Goal: Information Seeking & Learning: Check status

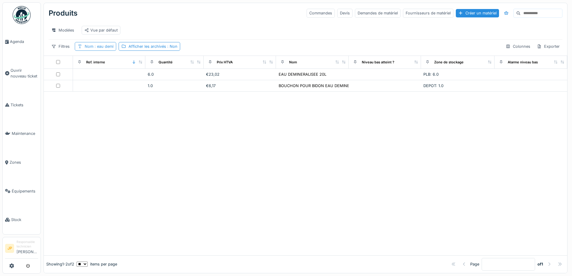
click at [110, 51] on div "Nom : eau demi" at bounding box center [95, 46] width 41 height 9
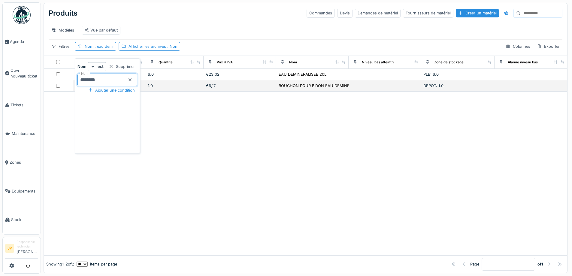
drag, startPoint x: 77, startPoint y: 85, endPoint x: 66, endPoint y: 93, distance: 13.6
click at [67, 87] on body "Agenda Ouvrir nouveau ticket Tickets Maintenance Zones Équipements Stock JP Res…" at bounding box center [286, 138] width 572 height 276
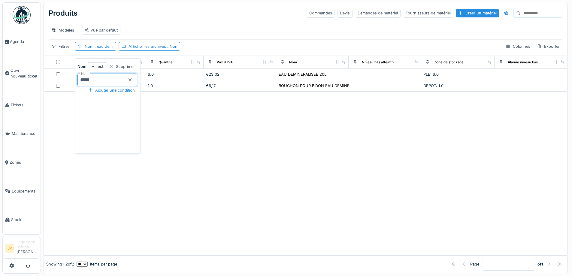
type input "******"
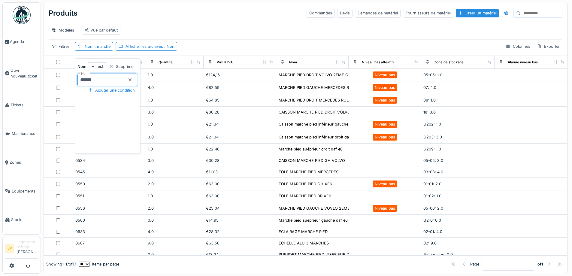
click at [305, 47] on div "Filtres Nom : marche Afficher les archivés : Non Colonnes Exporter" at bounding box center [306, 46] width 514 height 9
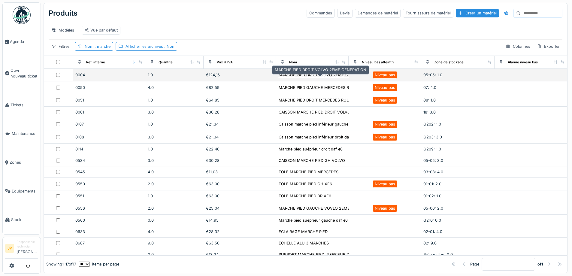
click at [303, 78] on div "MARCHE PIED DROIT VOLVO 2EME GENERATION" at bounding box center [325, 75] width 92 height 6
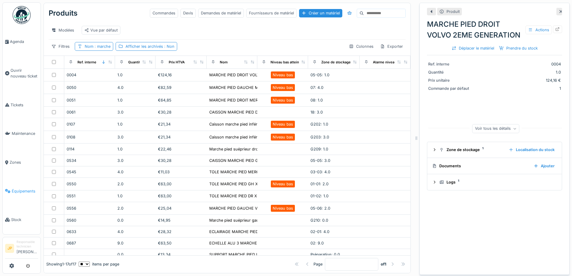
click at [18, 188] on span "Équipements" at bounding box center [25, 191] width 26 height 6
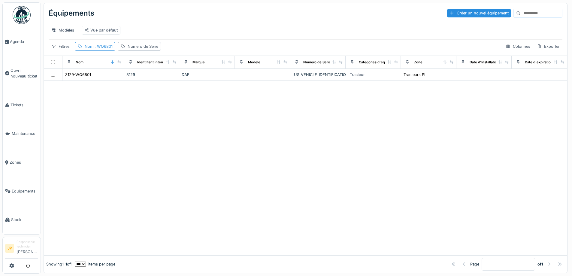
click at [100, 49] on span ": WQ6801" at bounding box center [102, 46] width 19 height 5
drag, startPoint x: 99, startPoint y: 83, endPoint x: 61, endPoint y: 89, distance: 38.2
click at [61, 89] on body "Agenda Ouvrir nouveau ticket Tickets Maintenance Zones Équipements Stock JP Res…" at bounding box center [286, 138] width 572 height 276
type input "****"
click at [253, 128] on div at bounding box center [305, 168] width 523 height 174
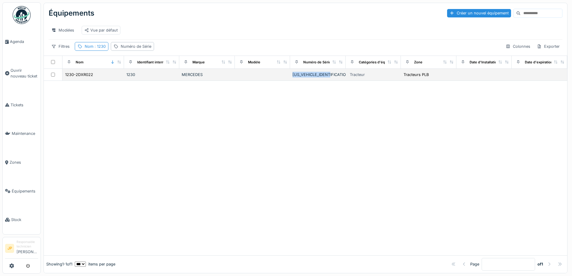
drag, startPoint x: 314, startPoint y: 82, endPoint x: 282, endPoint y: 83, distance: 32.4
click at [282, 81] on tr "1230-2DXR022 1230 MERCEDES [US_VEHICLE_IDENTIFICATION_NUMBER] Tracteur Tracteur…" at bounding box center [305, 75] width 523 height 12
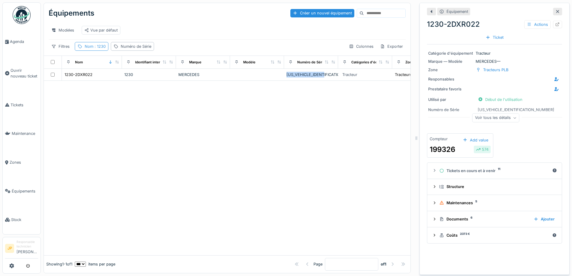
click at [89, 49] on div "Nom : 1230" at bounding box center [95, 47] width 21 height 6
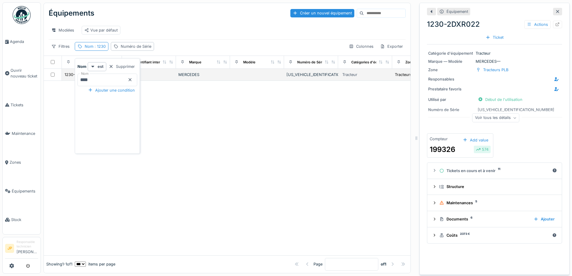
drag, startPoint x: 71, startPoint y: 83, endPoint x: 63, endPoint y: 84, distance: 8.7
click at [63, 84] on body "Agenda Ouvrir nouveau ticket Tickets Maintenance Zones Équipements Stock JP Res…" at bounding box center [286, 138] width 572 height 276
type input "****"
click at [173, 77] on div "3240" at bounding box center [148, 75] width 49 height 6
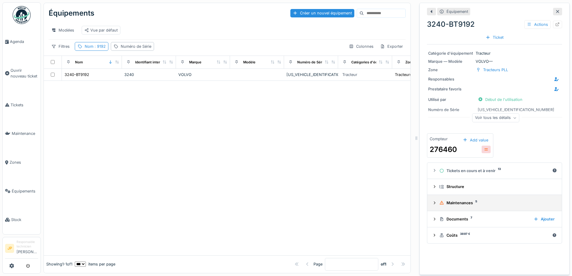
click at [442, 203] on div "Maintenances 5" at bounding box center [496, 203] width 115 height 6
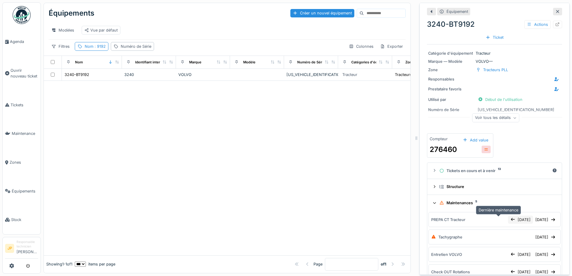
click at [508, 222] on div "19/08/2025" at bounding box center [520, 219] width 25 height 8
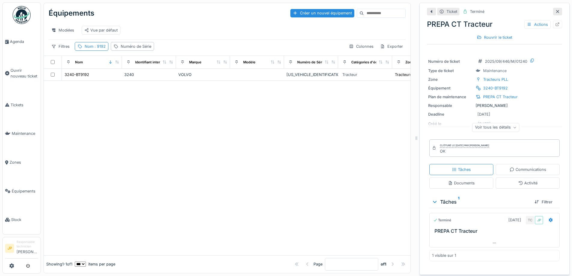
scroll to position [5, 0]
click at [492, 242] on icon at bounding box center [493, 242] width 3 height 1
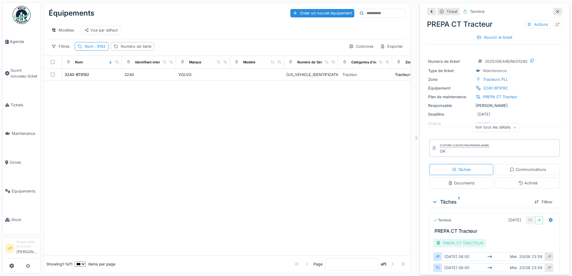
click at [451, 239] on div "PREPA CT TRACTEUR" at bounding box center [459, 243] width 53 height 9
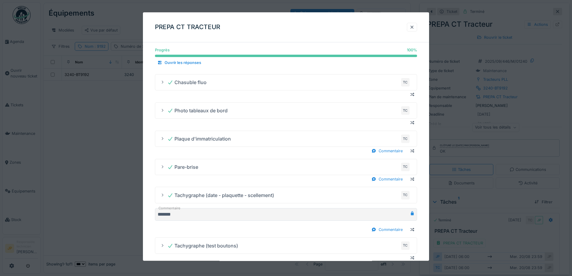
scroll to position [30, 0]
click at [389, 179] on div "Commentaire" at bounding box center [387, 180] width 36 height 8
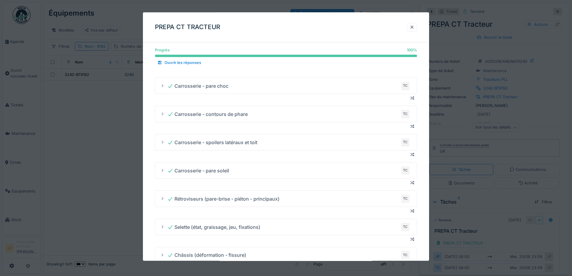
scroll to position [840, 0]
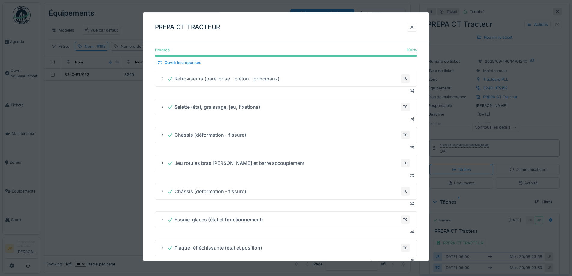
click at [413, 28] on div at bounding box center [411, 27] width 5 height 6
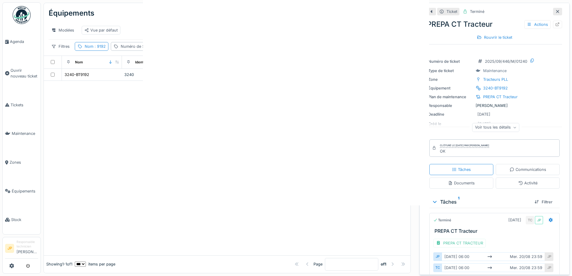
scroll to position [0, 0]
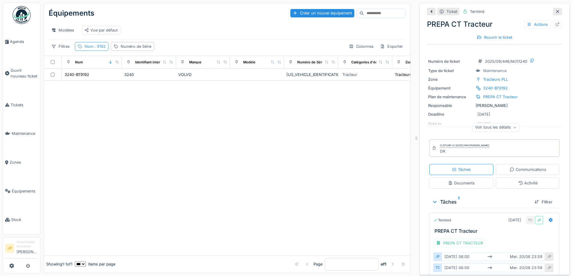
click at [98, 47] on span ": 9192" at bounding box center [99, 46] width 12 height 5
click at [93, 74] on input "****" at bounding box center [107, 80] width 60 height 13
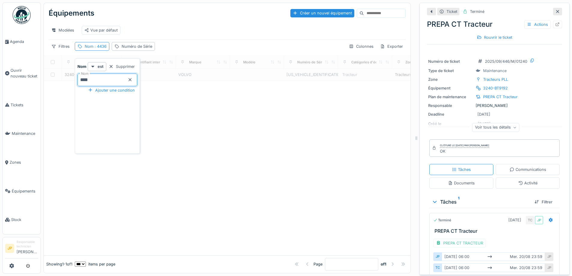
type input "****"
click at [218, 117] on div at bounding box center [227, 168] width 366 height 174
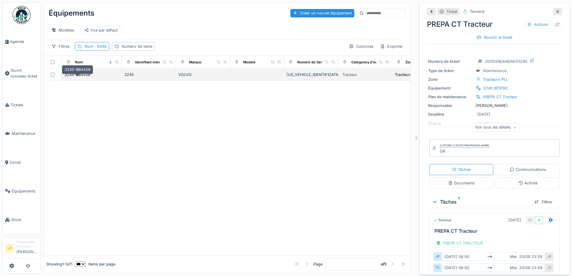
click at [81, 78] on td "3245-BB4436" at bounding box center [92, 75] width 60 height 12
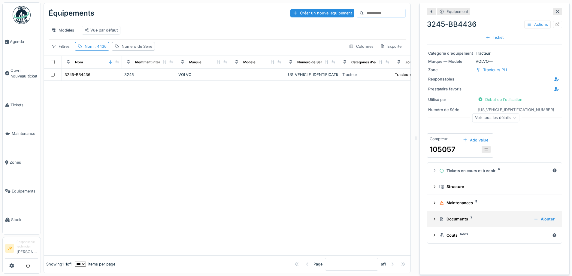
click at [451, 217] on div "Documents 7" at bounding box center [483, 219] width 89 height 6
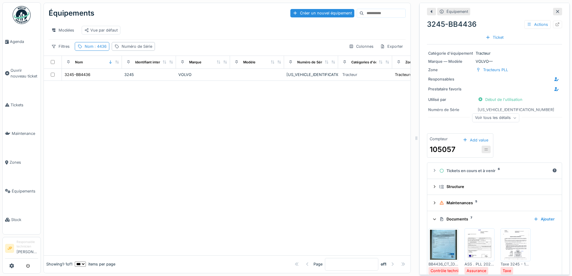
scroll to position [120, 0]
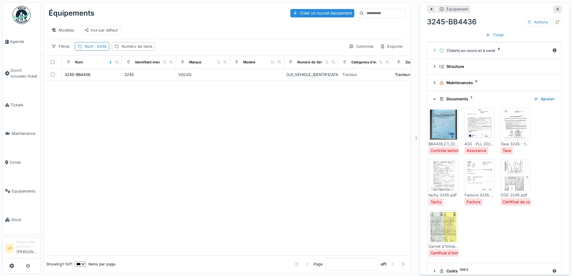
click at [444, 122] on img at bounding box center [443, 125] width 27 height 30
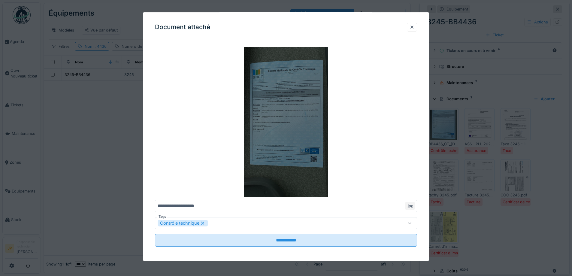
scroll to position [0, 0]
click at [303, 131] on img at bounding box center [286, 122] width 262 height 150
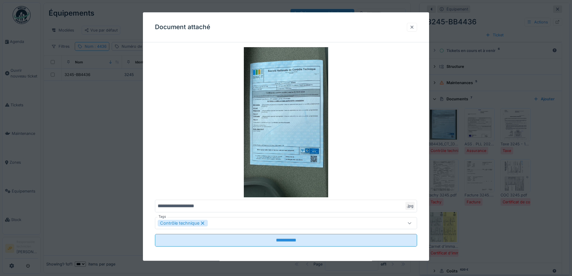
click at [412, 28] on div at bounding box center [411, 27] width 5 height 6
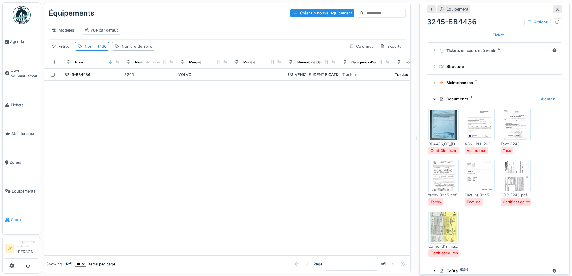
click at [16, 217] on span "Stock" at bounding box center [24, 220] width 27 height 6
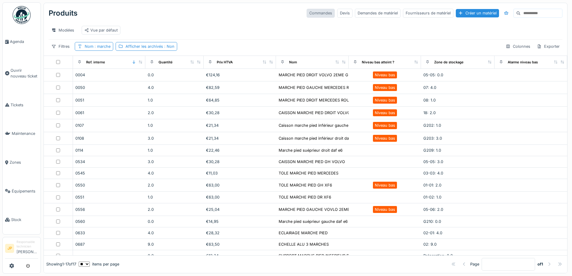
click at [306, 15] on div "Commandes" at bounding box center [320, 13] width 28 height 9
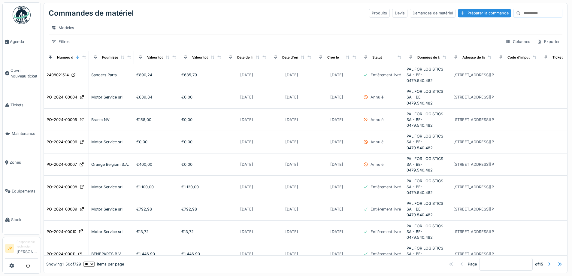
click at [520, 14] on input at bounding box center [540, 13] width 41 height 8
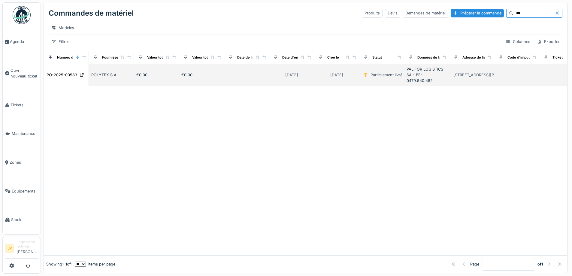
type input "***"
click at [103, 78] on div "POLYTEX S.A" at bounding box center [111, 75] width 40 height 6
click at [69, 78] on div "PO-2025-00583" at bounding box center [62, 75] width 31 height 6
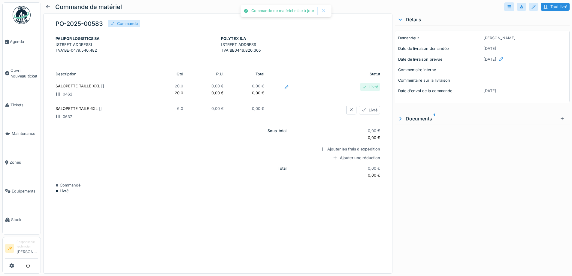
click at [409, 121] on div "Documents 1" at bounding box center [477, 118] width 160 height 7
click at [406, 152] on img at bounding box center [409, 149] width 27 height 30
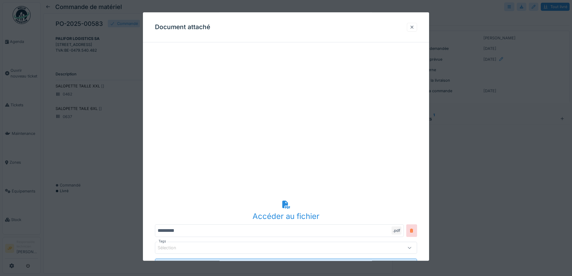
click at [414, 26] on div at bounding box center [411, 27] width 5 height 6
